Goal: Information Seeking & Learning: Learn about a topic

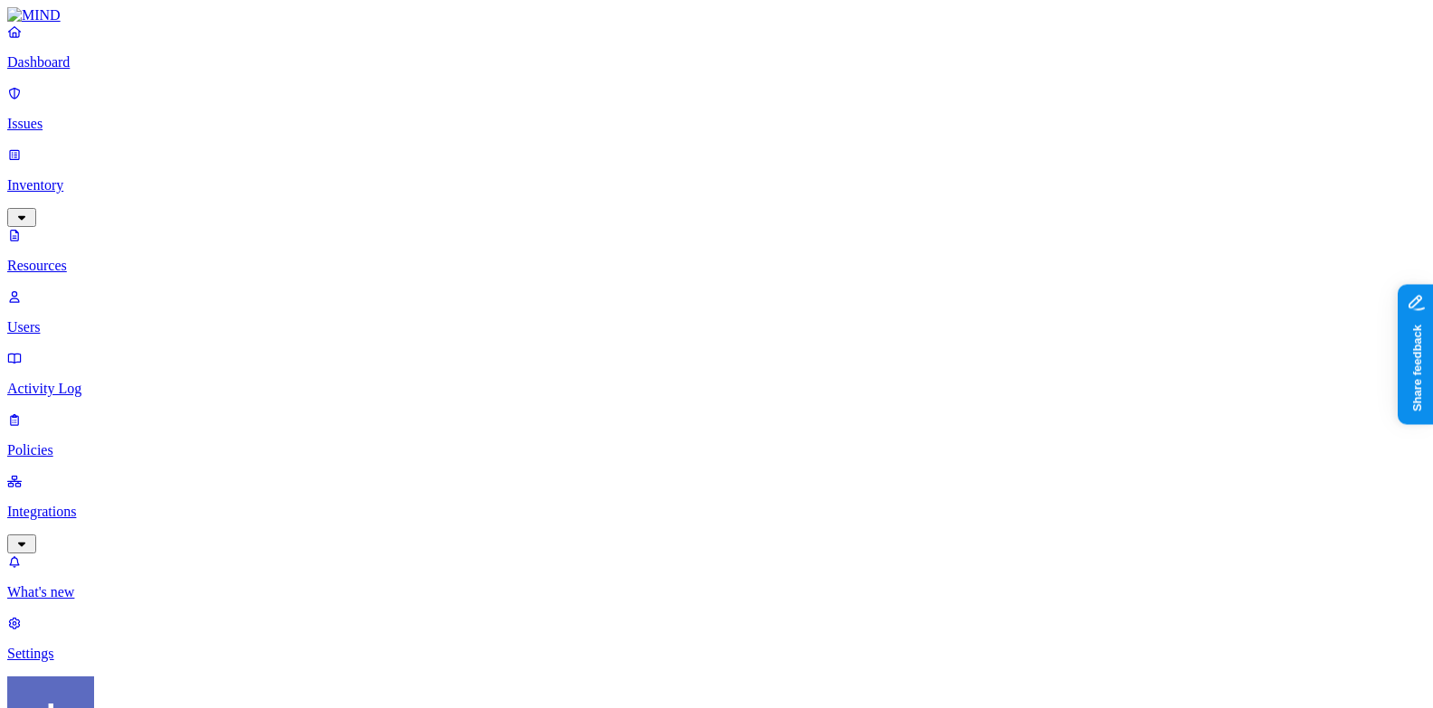
drag, startPoint x: 1023, startPoint y: 123, endPoint x: 1405, endPoint y: 128, distance: 381.7
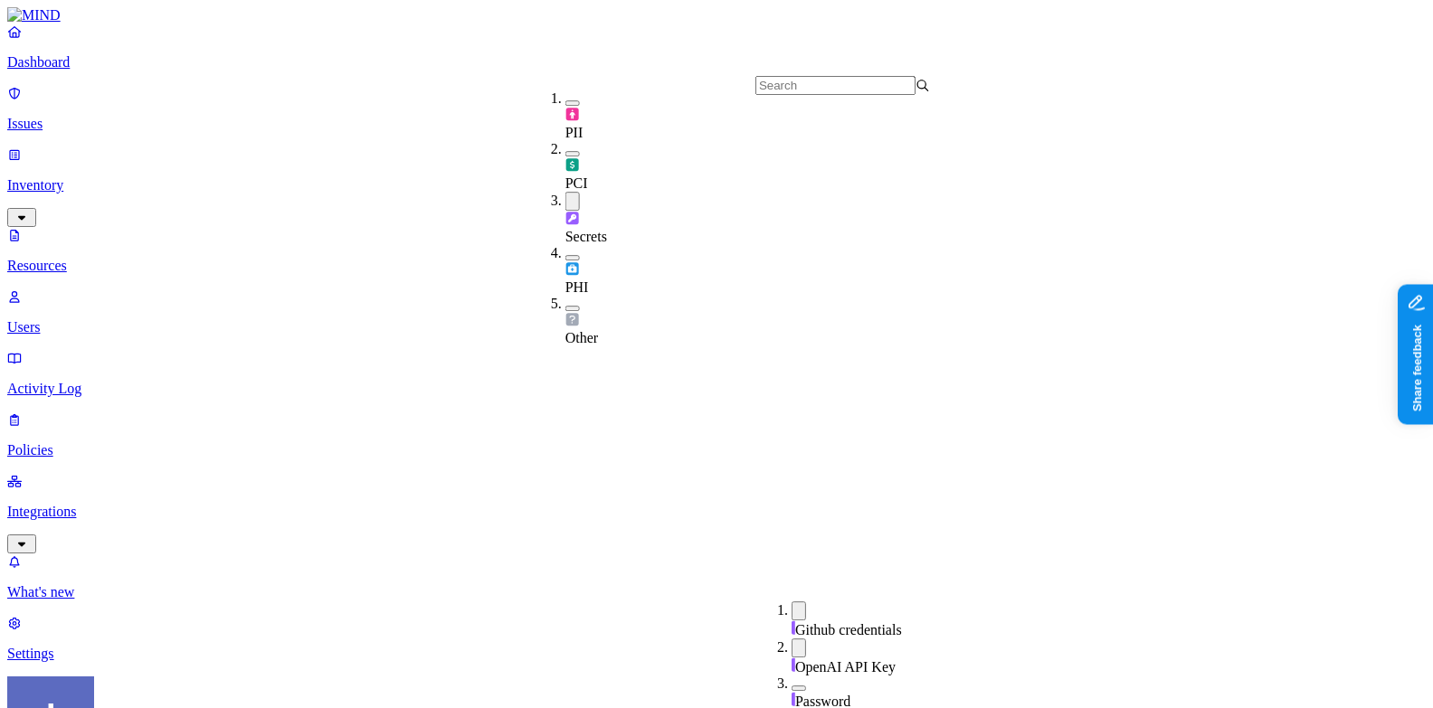
scroll to position [638, 0]
click at [595, 229] on span "Secrets" at bounding box center [586, 236] width 42 height 15
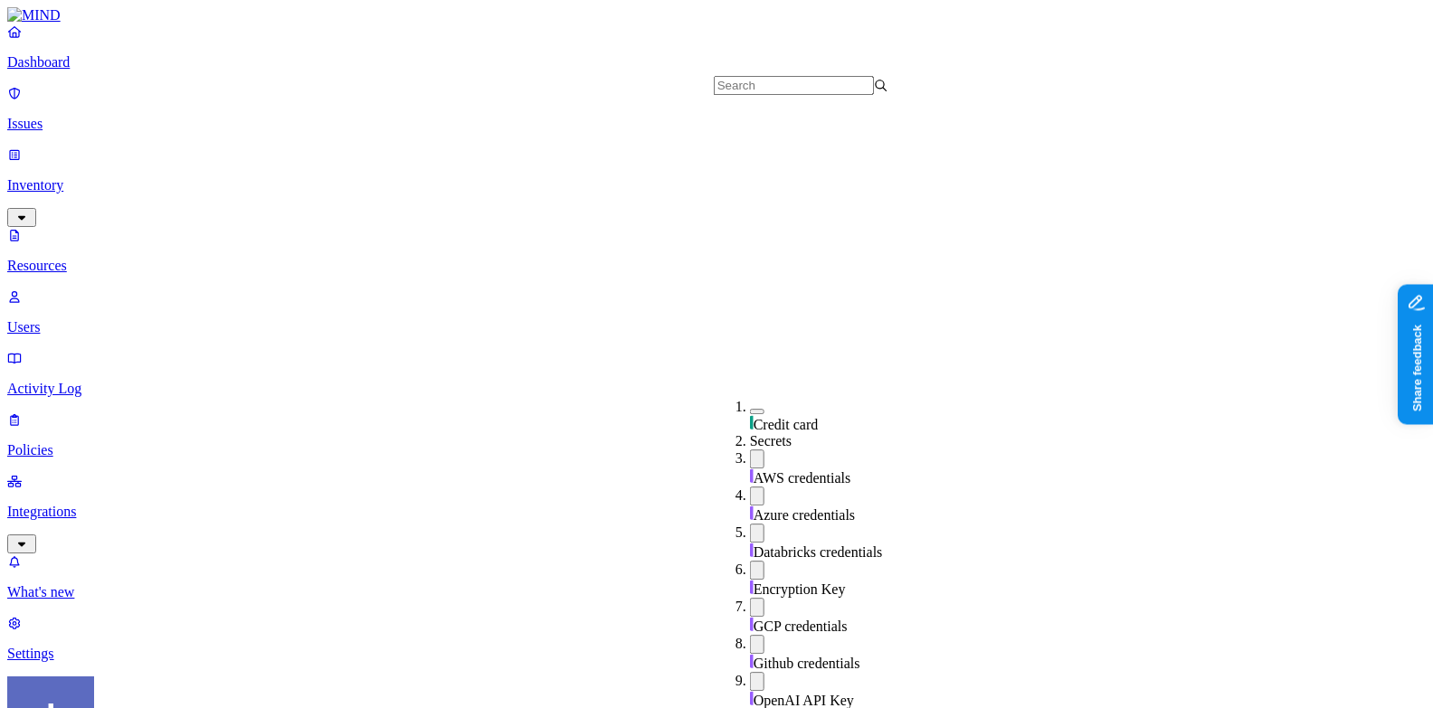
scroll to position [461, 0]
click at [750, 672] on button "button" at bounding box center [757, 681] width 14 height 19
click at [750, 635] on div "Github credentials" at bounding box center [837, 653] width 175 height 37
click at [750, 598] on button "button" at bounding box center [757, 607] width 14 height 19
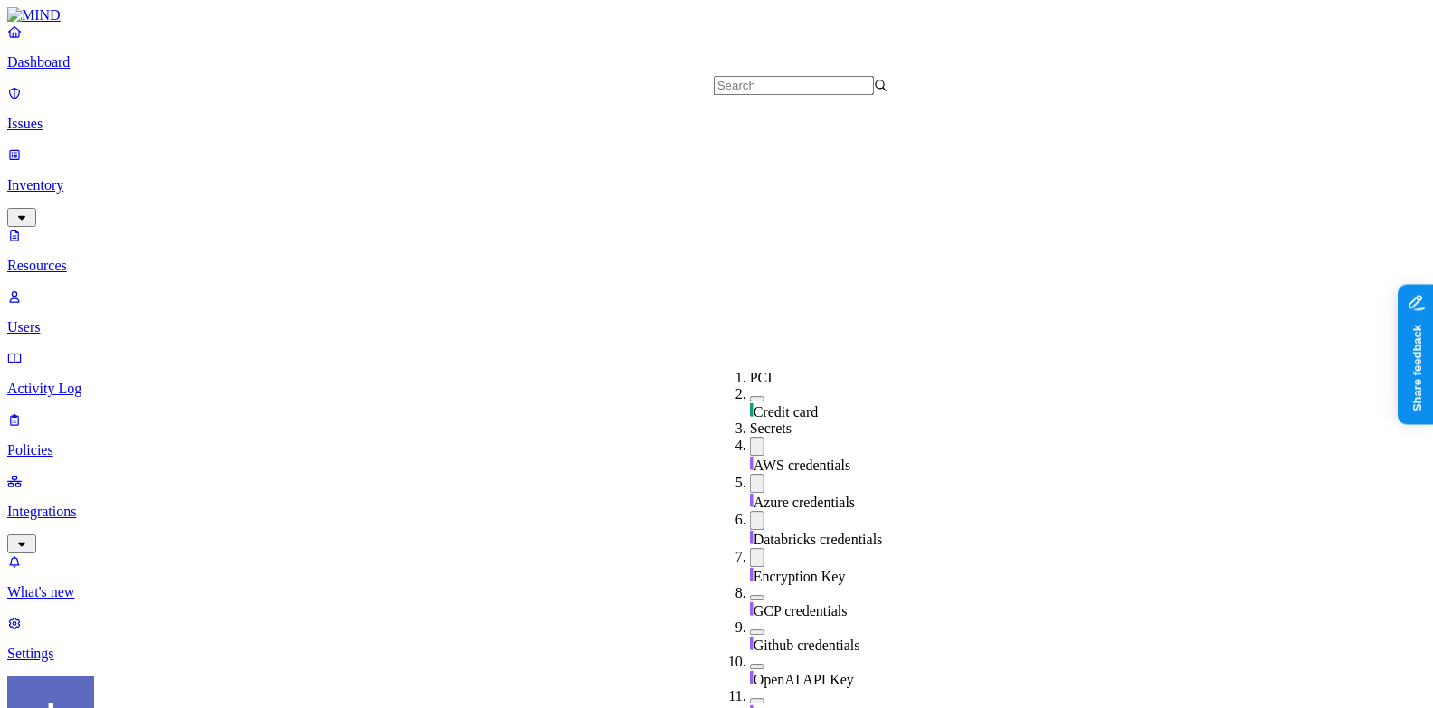
scroll to position [402, 0]
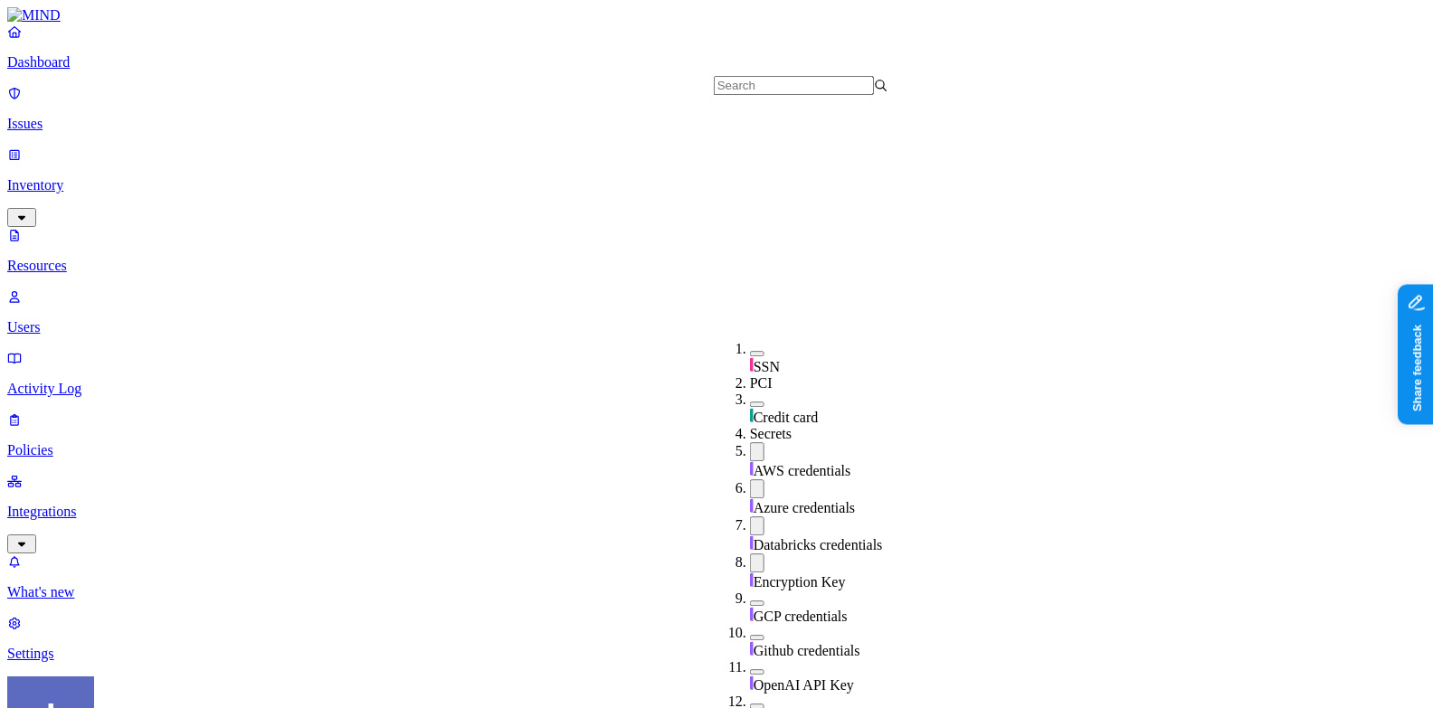
click at [750, 554] on button "button" at bounding box center [757, 563] width 14 height 19
click at [750, 516] on div "Databricks credentials" at bounding box center [837, 534] width 175 height 37
click at [750, 479] on div "Azure credentials" at bounding box center [837, 497] width 175 height 37
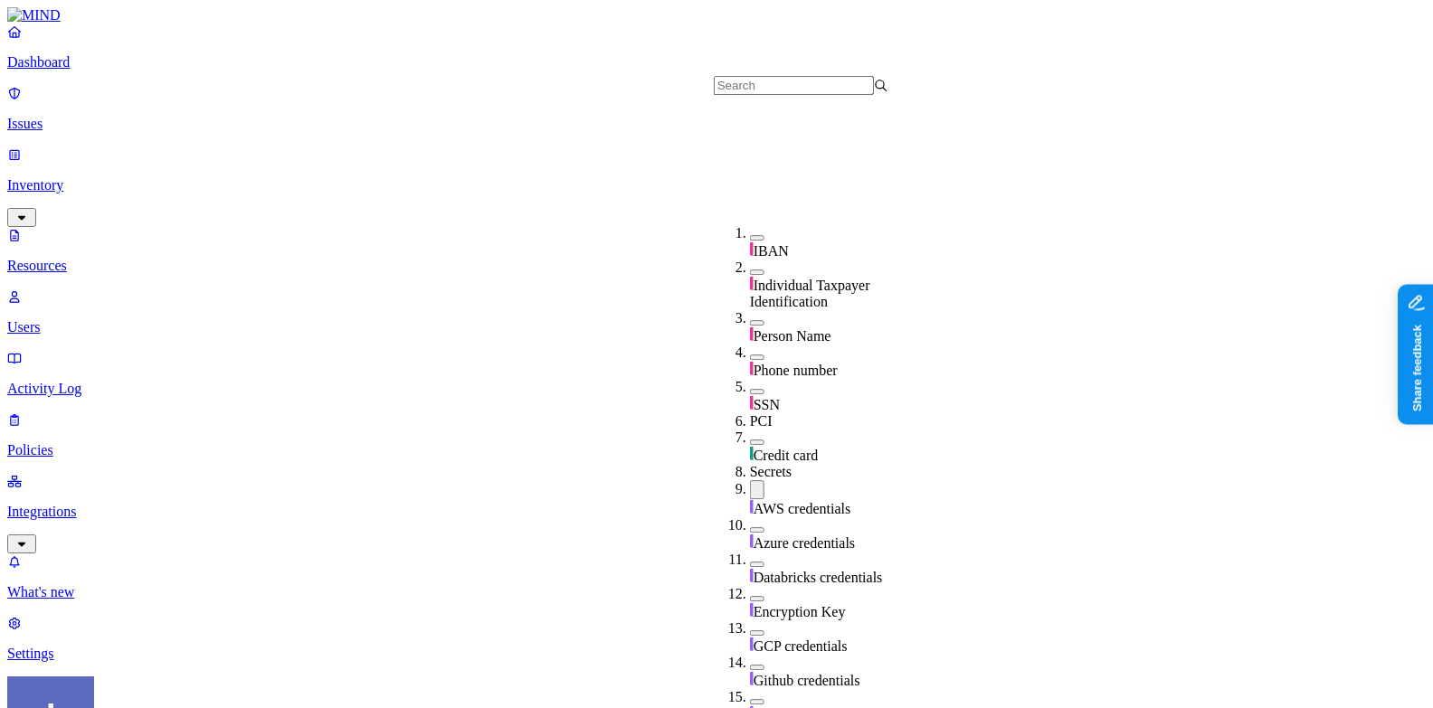
scroll to position [241, 0]
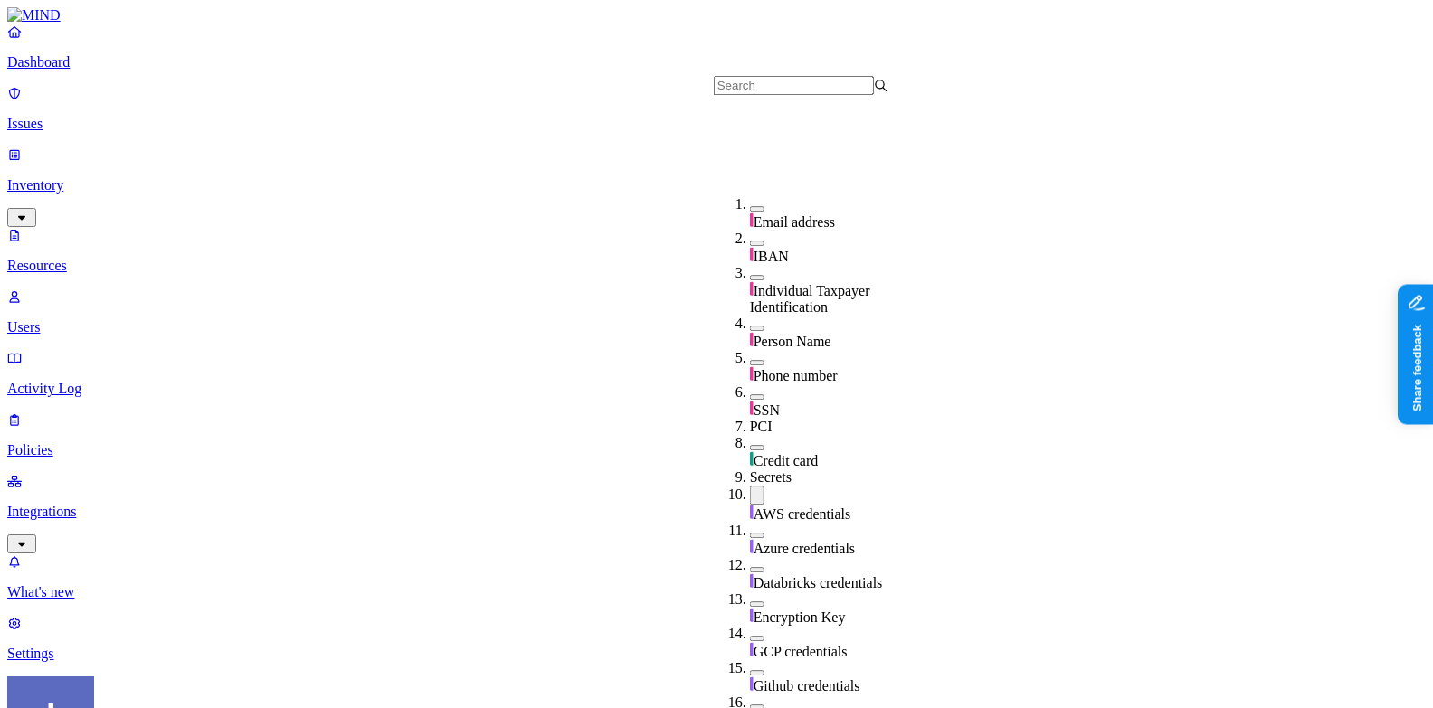
click at [750, 486] on div "AWS credentials" at bounding box center [837, 504] width 175 height 37
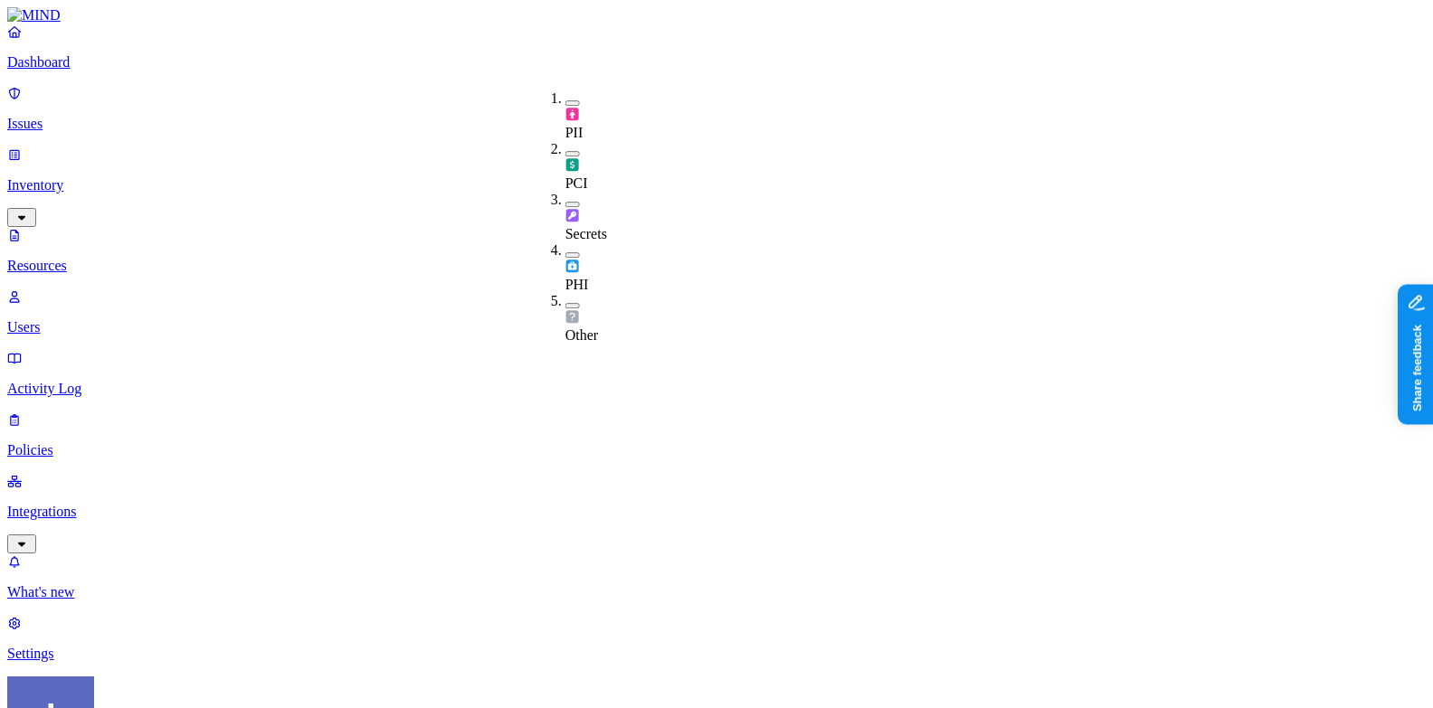
click at [594, 226] on span "Secrets" at bounding box center [586, 233] width 42 height 15
drag, startPoint x: 465, startPoint y: 101, endPoint x: 635, endPoint y: 143, distance: 175.1
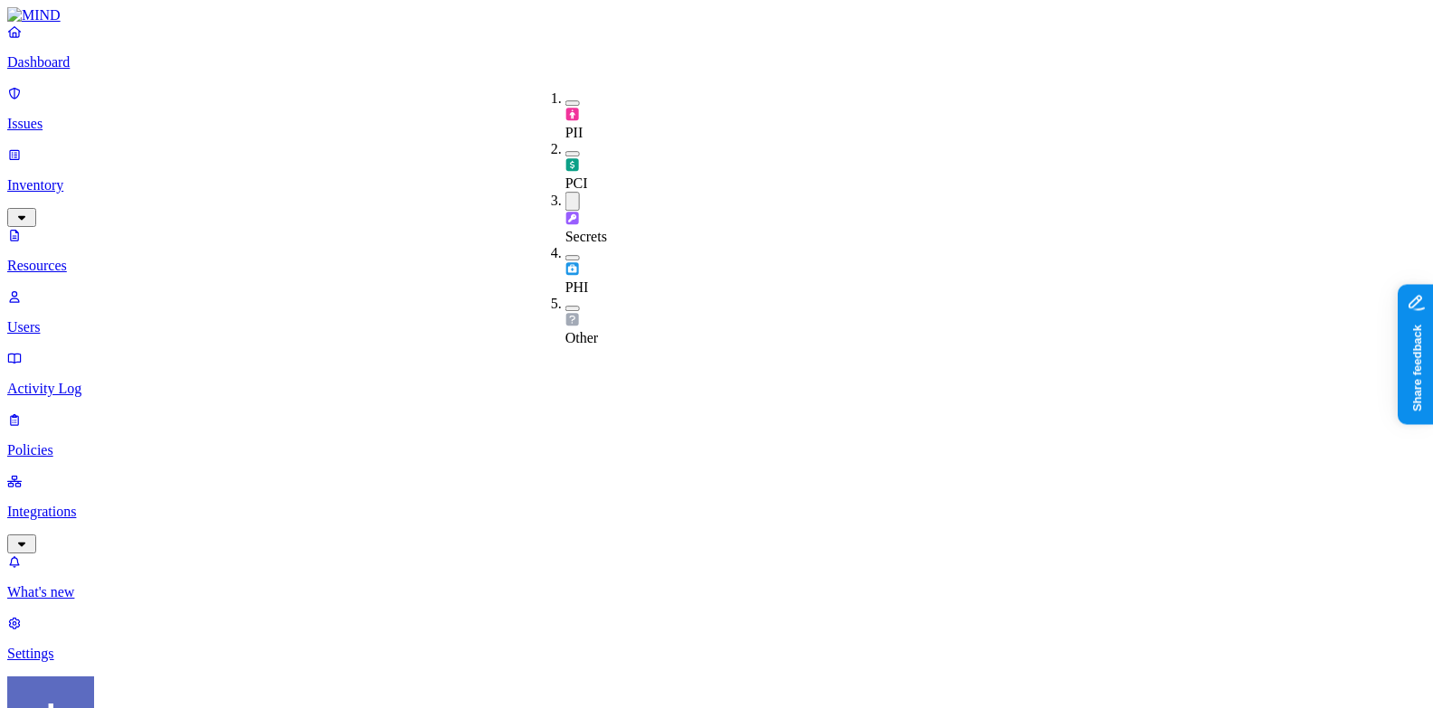
click at [607, 229] on span "Secrets" at bounding box center [586, 236] width 42 height 15
click at [565, 141] on div "PCI" at bounding box center [565, 166] width 0 height 51
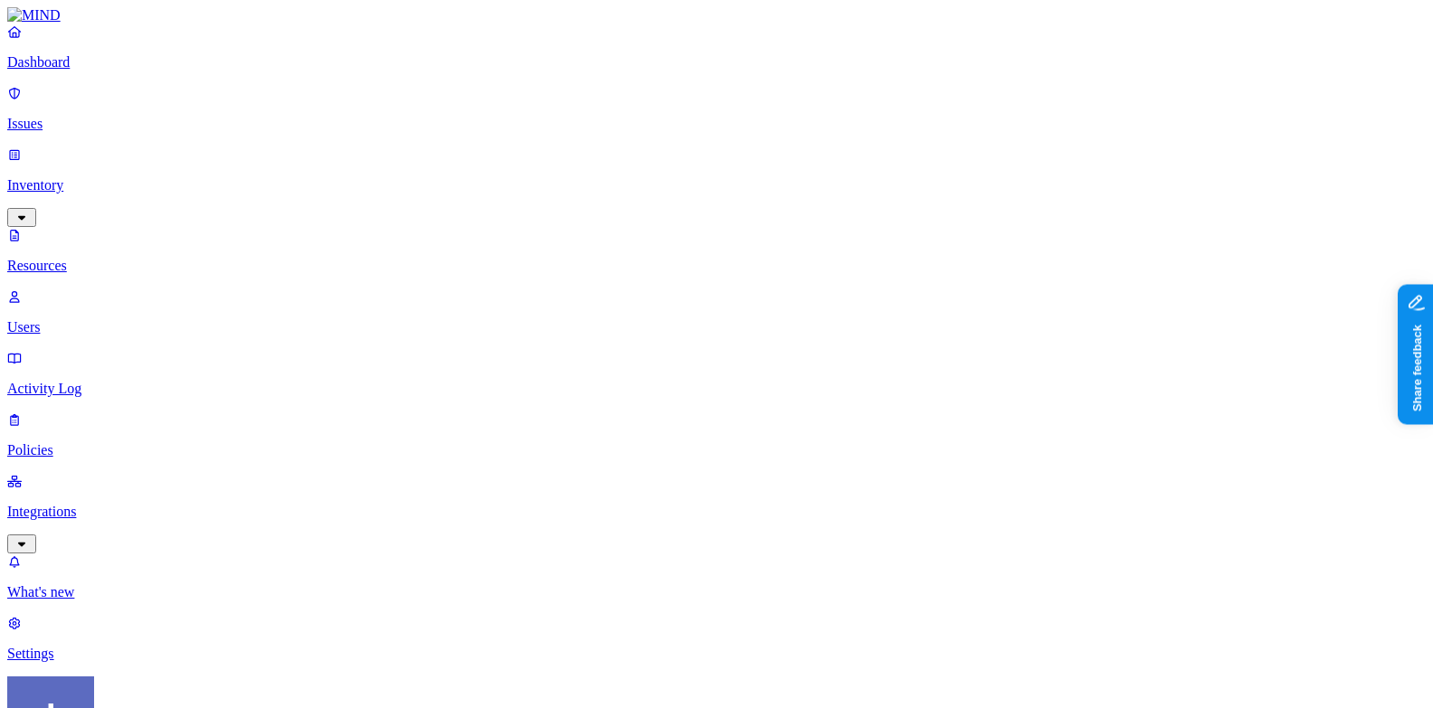
scroll to position [0, 0]
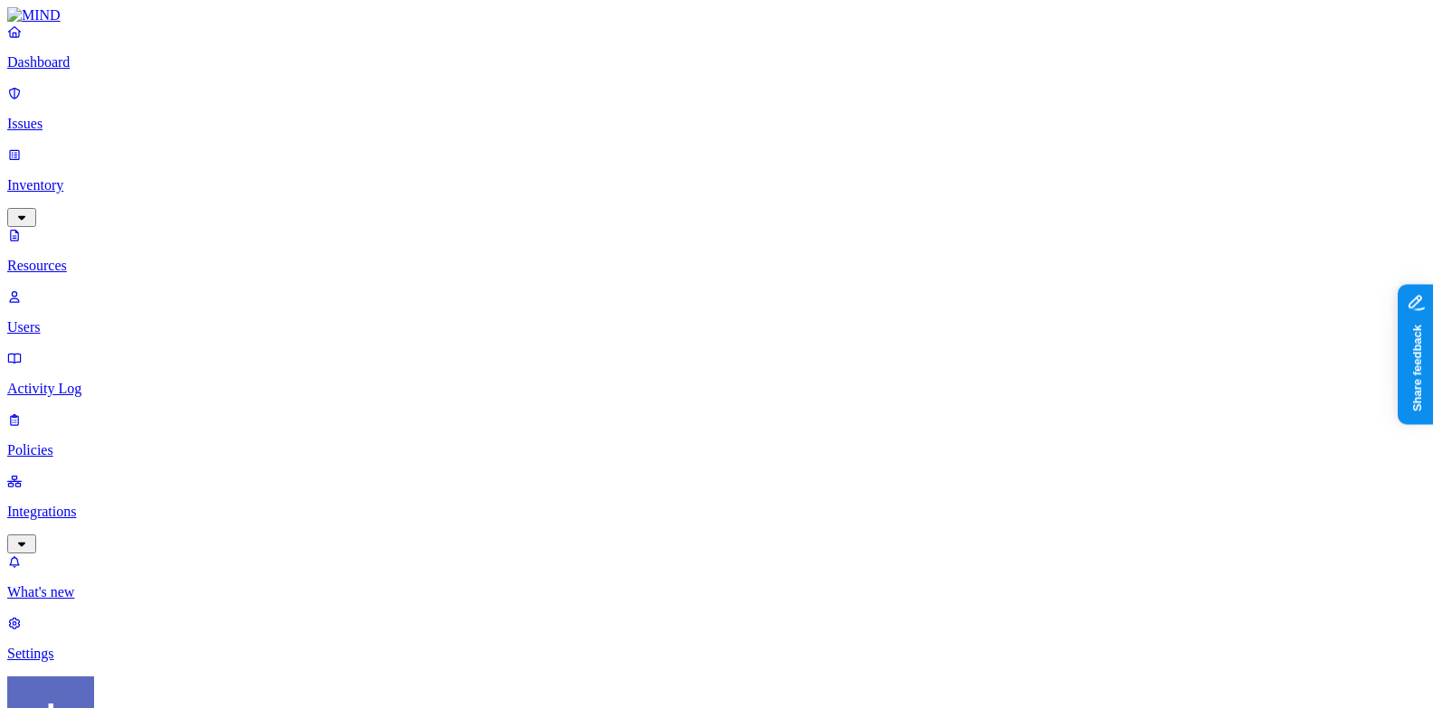
scroll to position [223, 0]
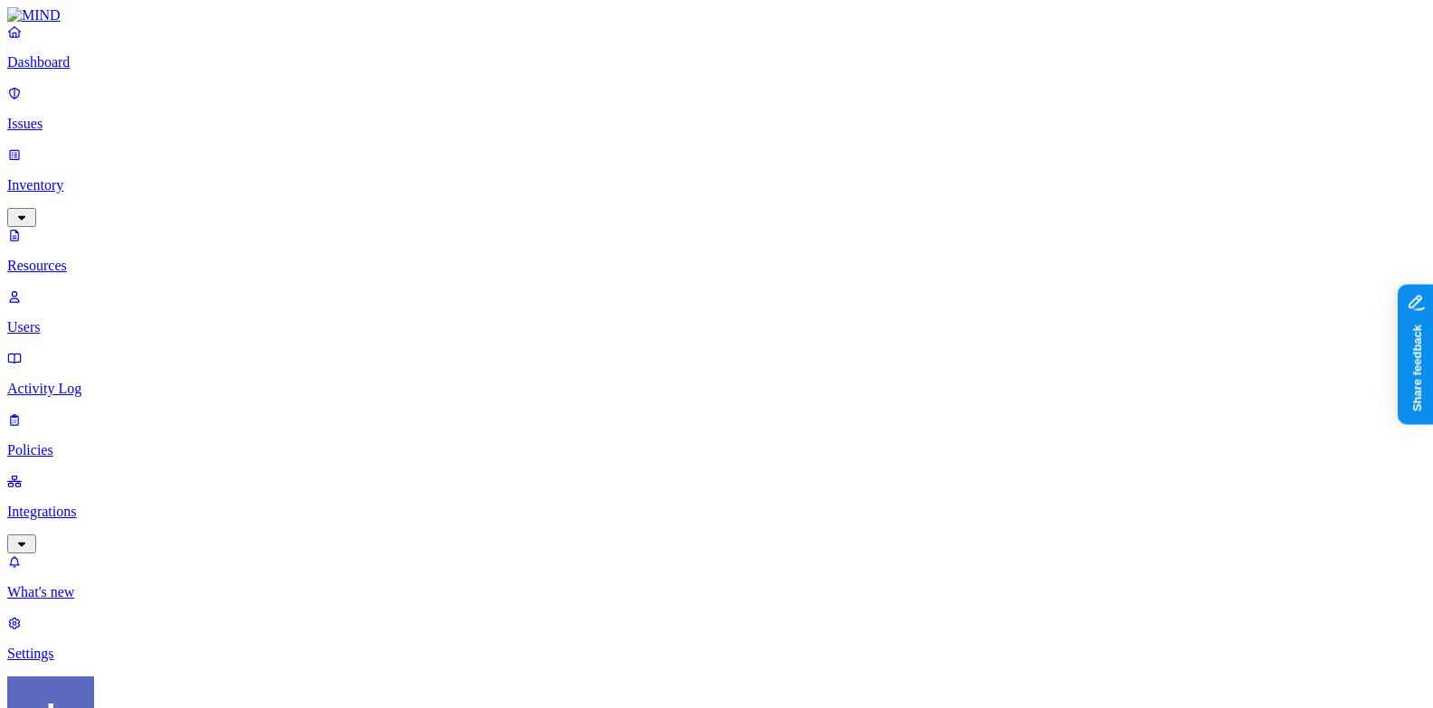
scroll to position [320, 0]
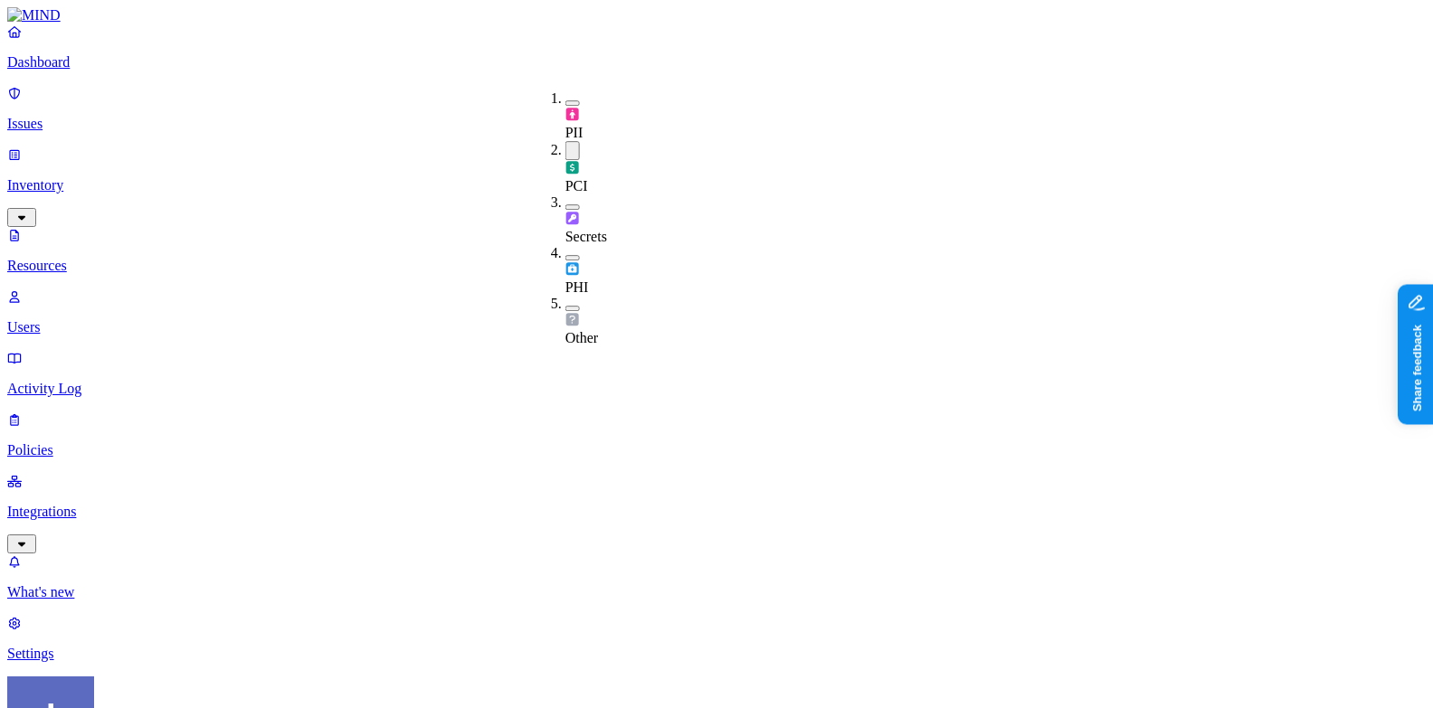
click at [565, 141] on div "PCI" at bounding box center [565, 167] width 0 height 53
click at [565, 242] on div "PHI" at bounding box center [565, 267] width 0 height 51
click at [565, 242] on div "PHI" at bounding box center [565, 268] width 0 height 53
click at [598, 327] on span "Other" at bounding box center [581, 334] width 33 height 15
click at [598, 330] on span "Other" at bounding box center [581, 337] width 33 height 15
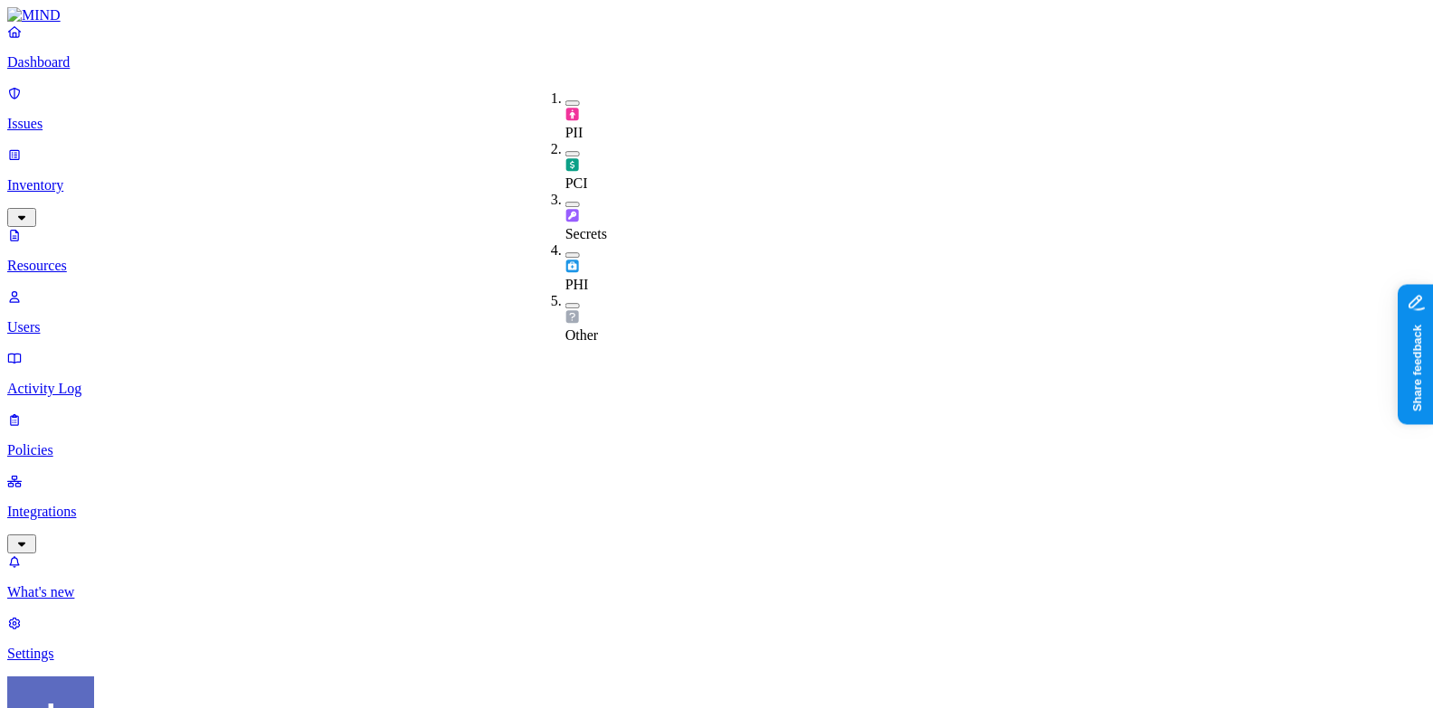
click at [96, 504] on p "Integrations" at bounding box center [716, 512] width 1418 height 16
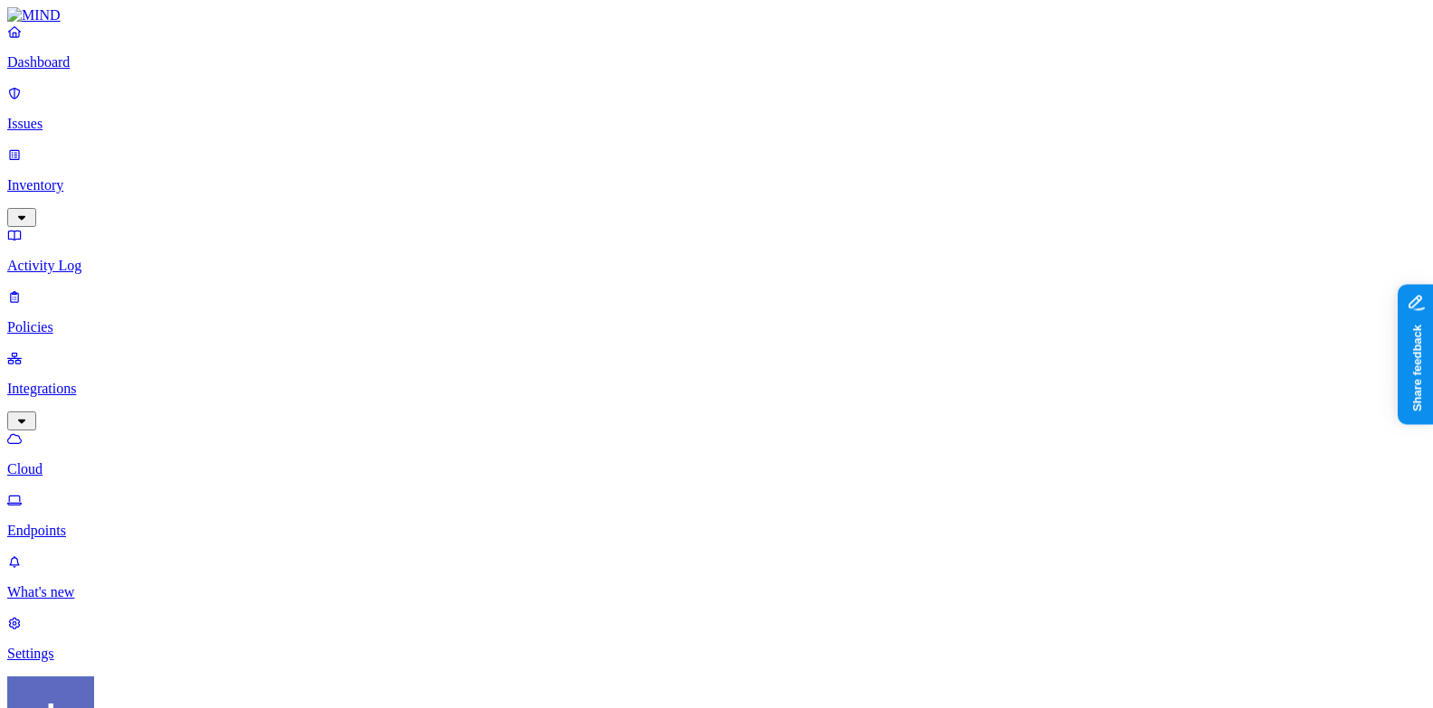
click at [127, 177] on p "Inventory" at bounding box center [716, 185] width 1418 height 16
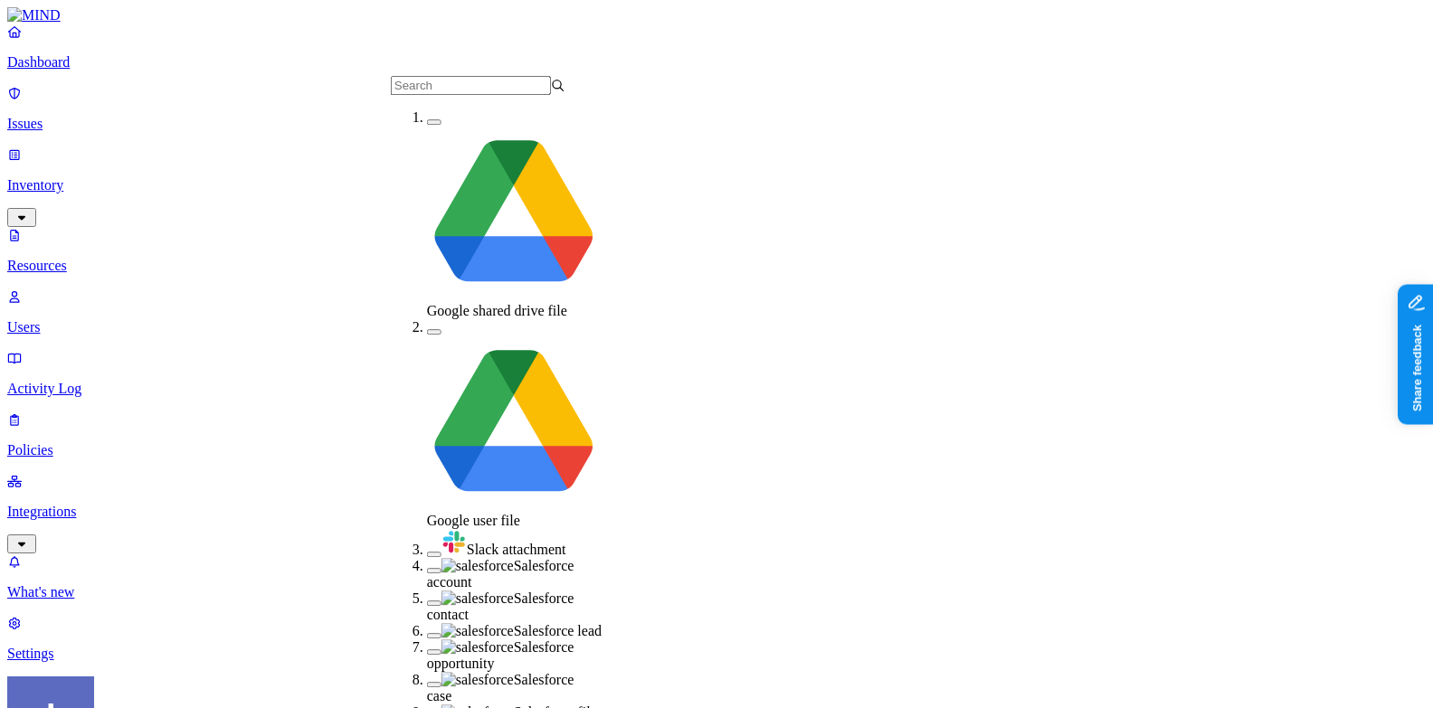
click at [427, 558] on div "Salesforce account" at bounding box center [514, 574] width 175 height 33
click at [427, 593] on div "Salesforce contact" at bounding box center [514, 609] width 175 height 33
click at [427, 629] on div "Salesforce lead" at bounding box center [514, 637] width 175 height 16
click at [427, 648] on div "Salesforce opportunity" at bounding box center [514, 664] width 175 height 33
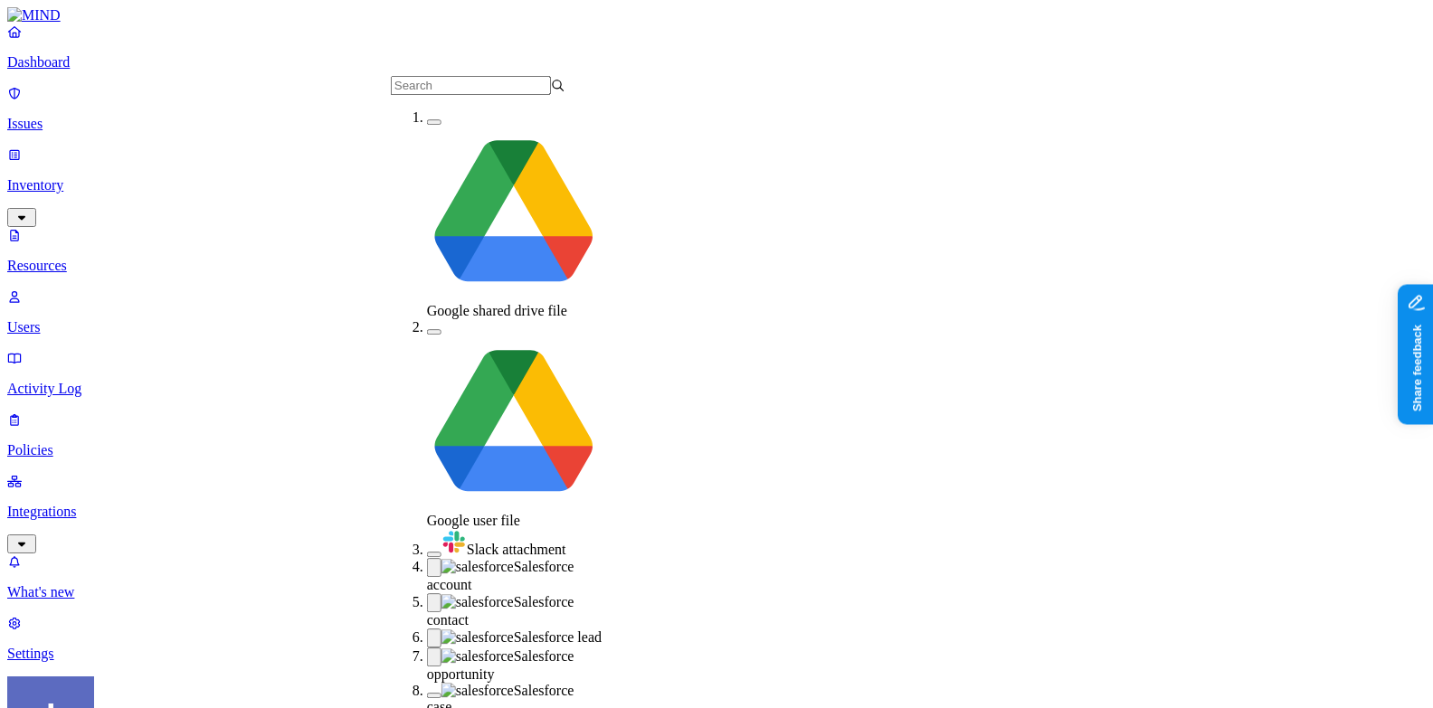
drag, startPoint x: 417, startPoint y: 270, endPoint x: 417, endPoint y: 279, distance: 9.9
click at [427, 683] on div "Salesforce case" at bounding box center [514, 699] width 175 height 33
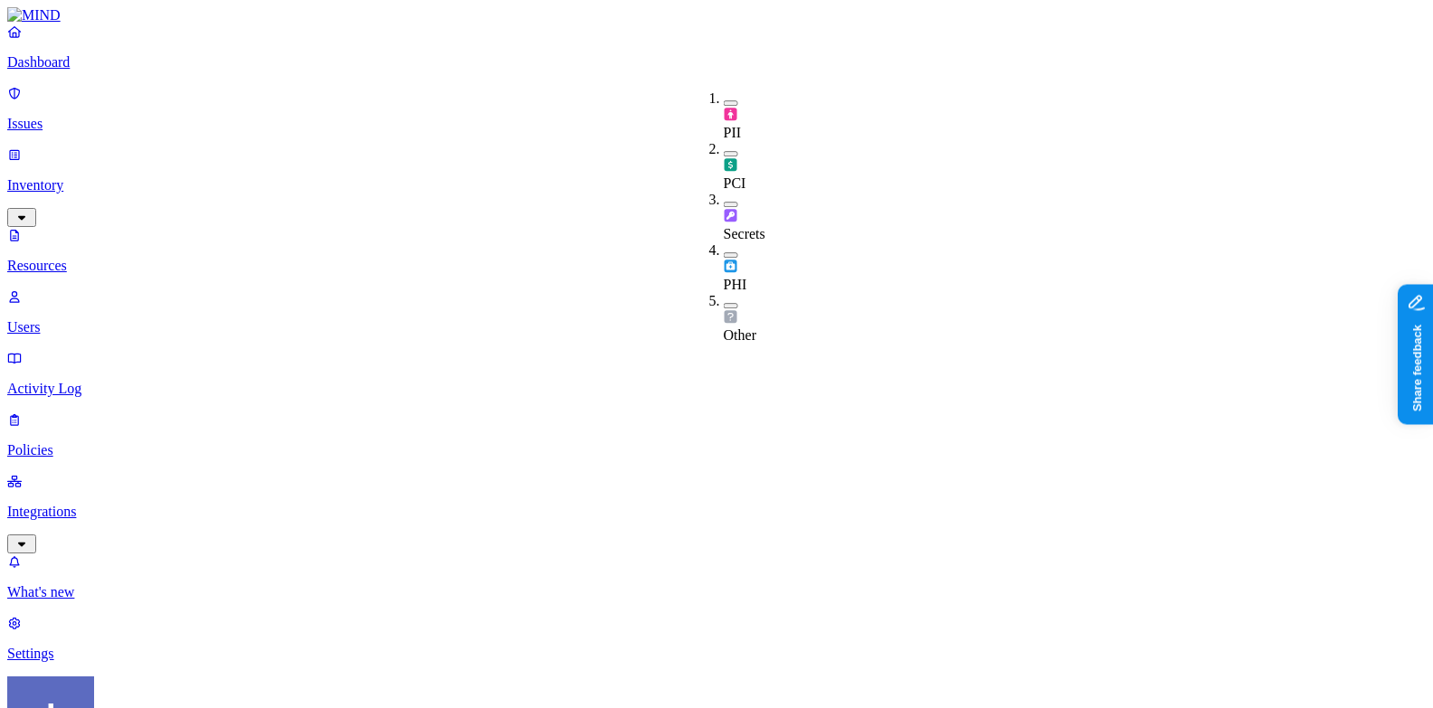
click at [764, 226] on span "Secrets" at bounding box center [745, 233] width 42 height 15
click at [764, 229] on span "Secrets" at bounding box center [745, 236] width 42 height 15
click at [724, 141] on div "PCI" at bounding box center [724, 166] width 0 height 51
click at [724, 141] on div "PCI" at bounding box center [724, 167] width 0 height 53
click at [724, 242] on div "PHI" at bounding box center [724, 267] width 0 height 51
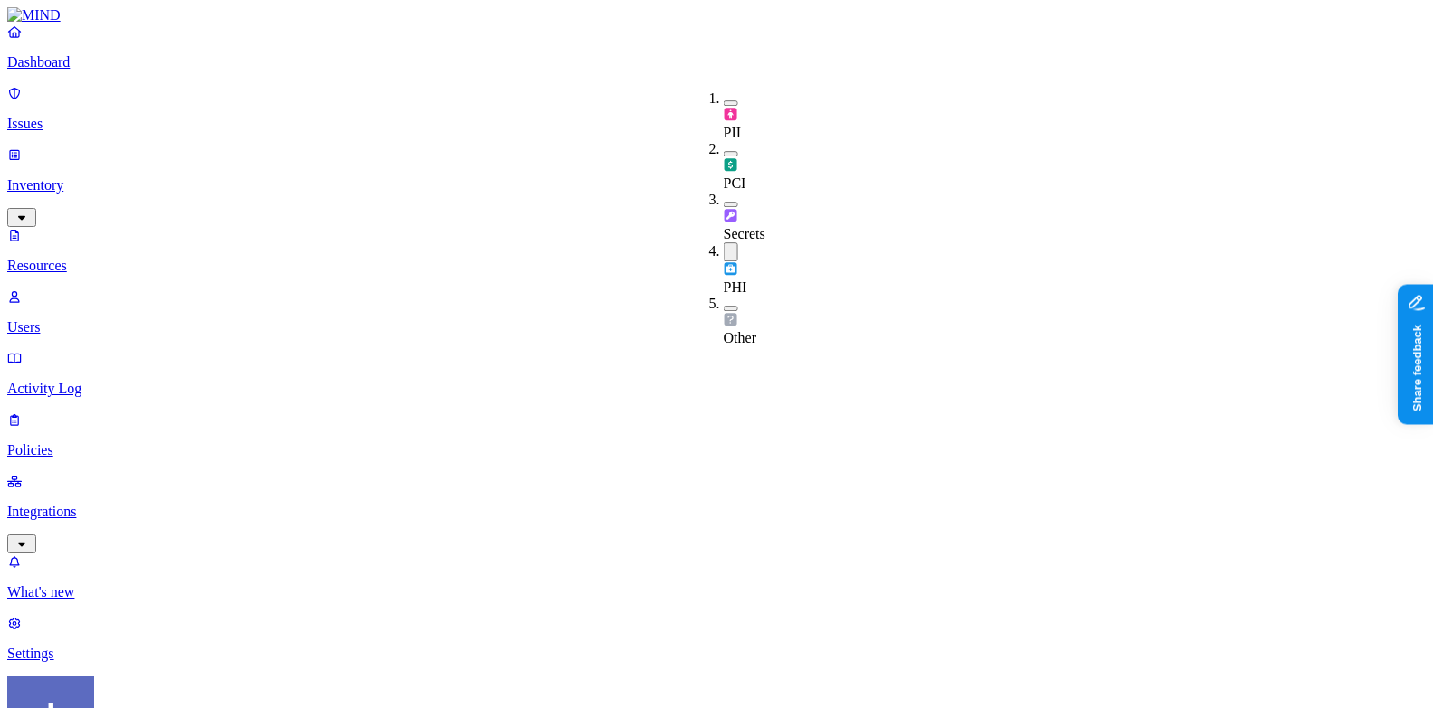
click at [724, 242] on div "PHI" at bounding box center [724, 268] width 0 height 53
click at [756, 327] on span "Other" at bounding box center [740, 334] width 33 height 15
click at [756, 330] on span "Other" at bounding box center [740, 337] width 33 height 15
click at [724, 93] on div "PII" at bounding box center [724, 115] width 0 height 51
